Goal: Information Seeking & Learning: Learn about a topic

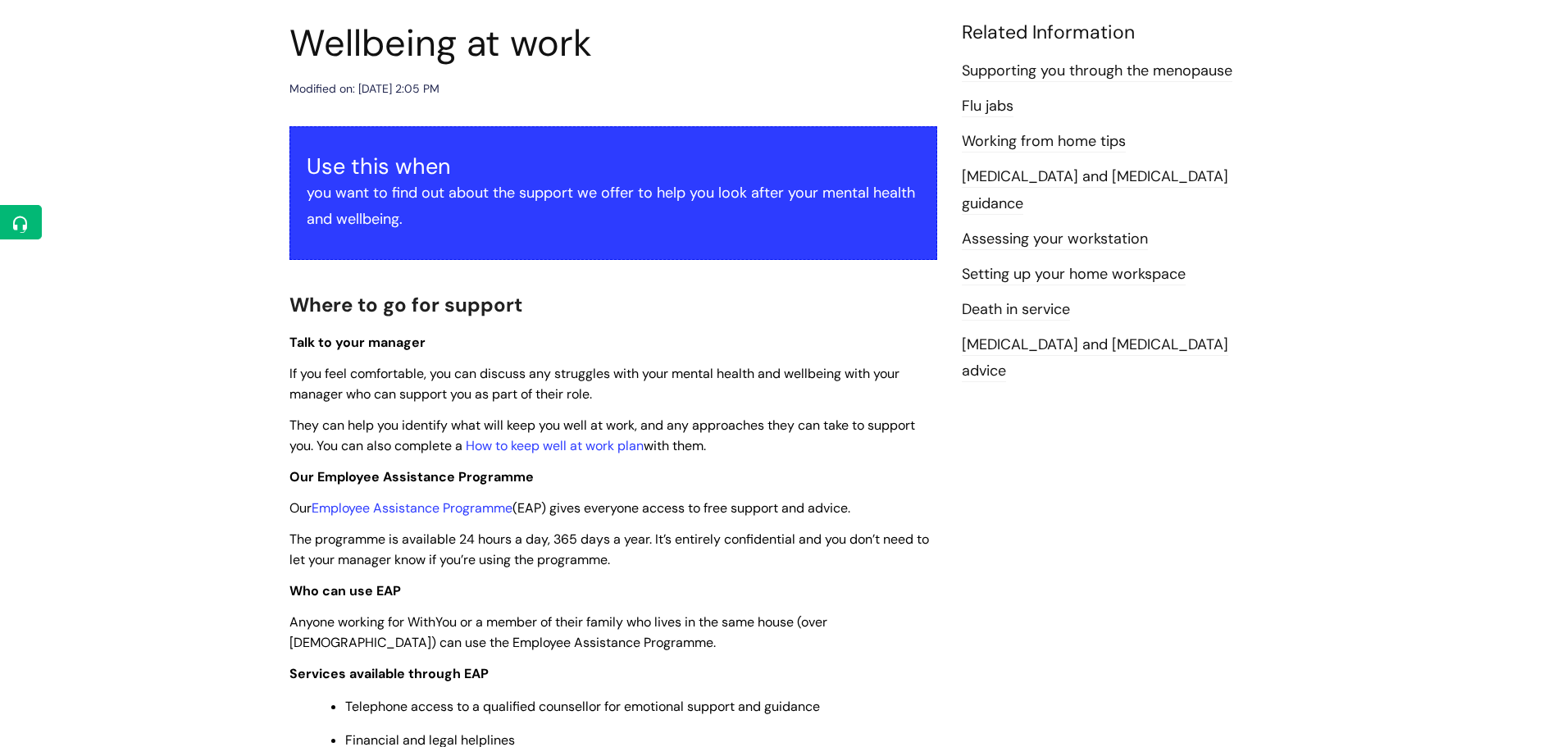
scroll to position [410, 0]
